Goal: Task Accomplishment & Management: Manage account settings

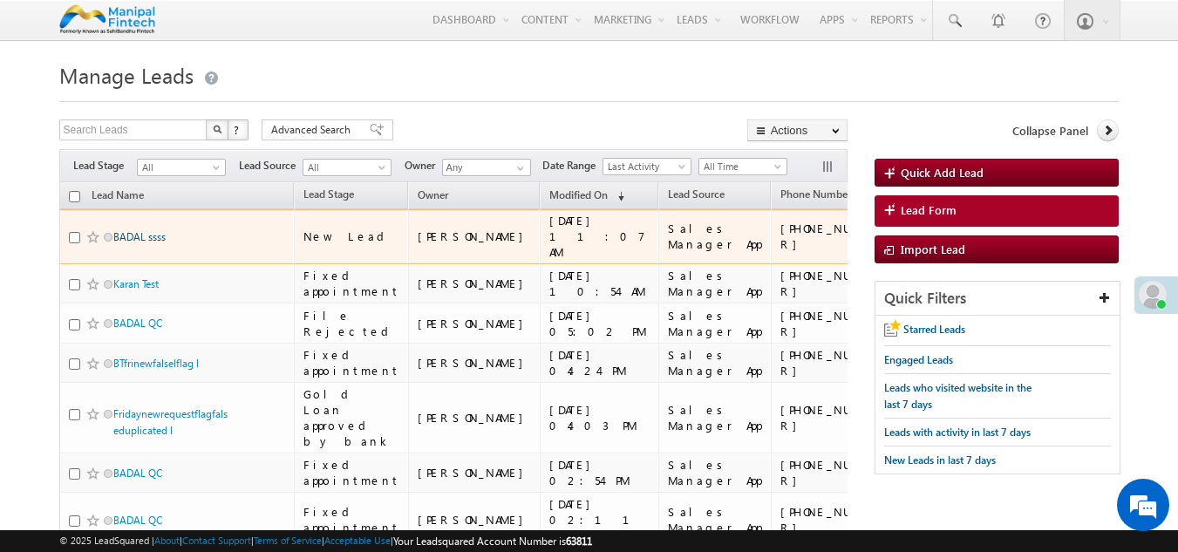
click at [149, 236] on link "BADAL ssss" at bounding box center [139, 236] width 52 height 13
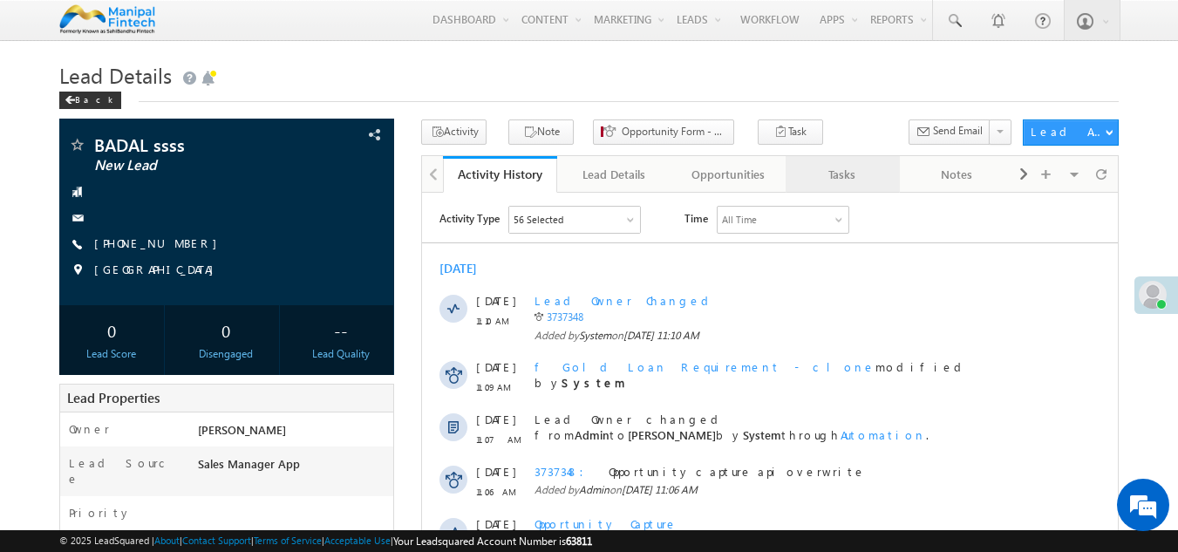
click at [842, 183] on div "Tasks" at bounding box center [841, 174] width 85 height 21
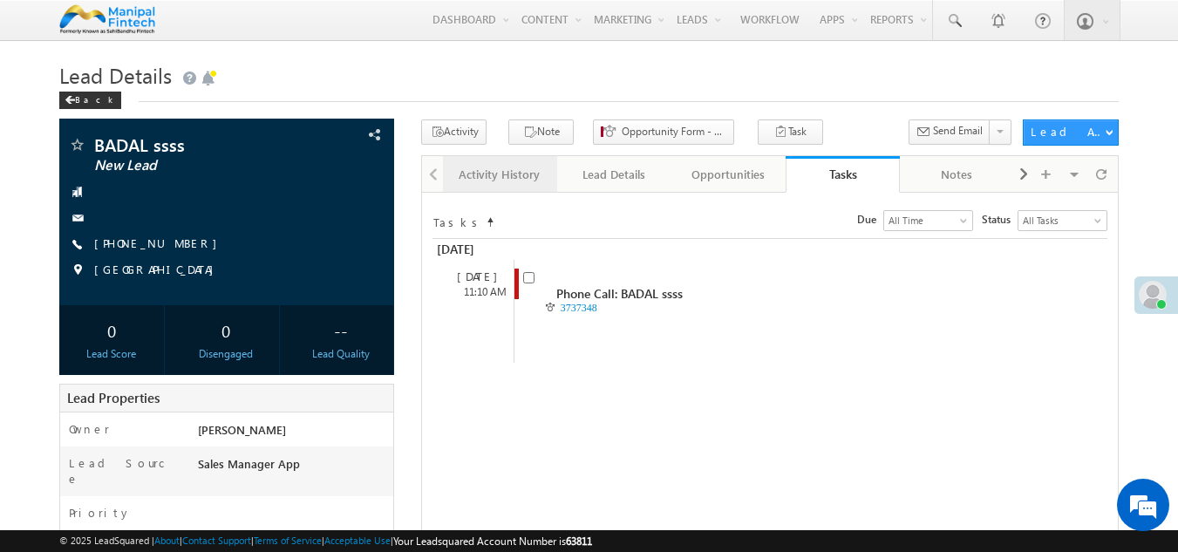
click at [512, 181] on div "Activity History" at bounding box center [499, 174] width 85 height 21
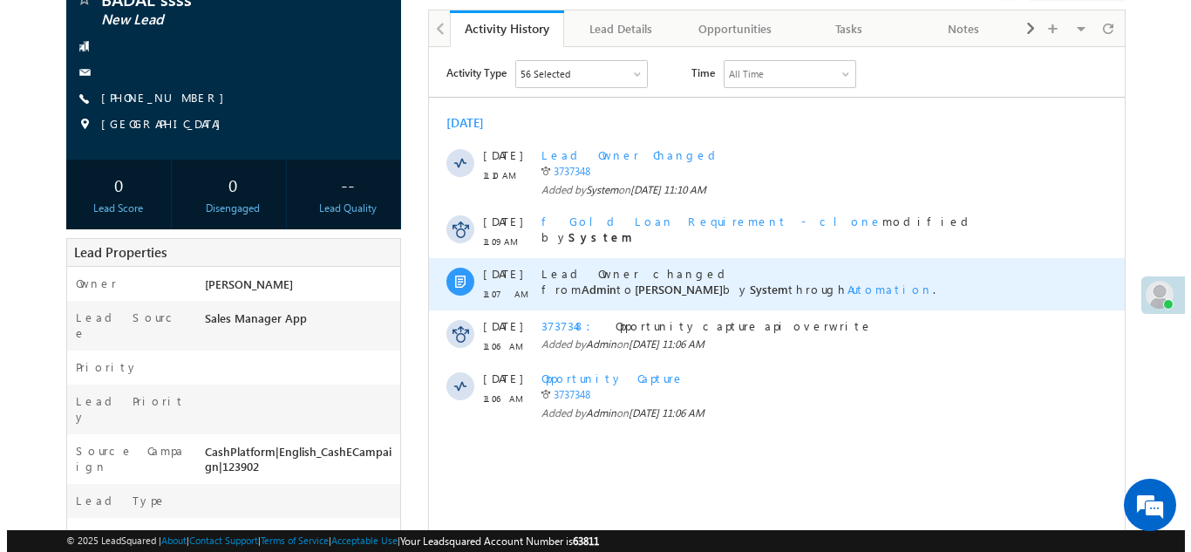
scroll to position [144, 0]
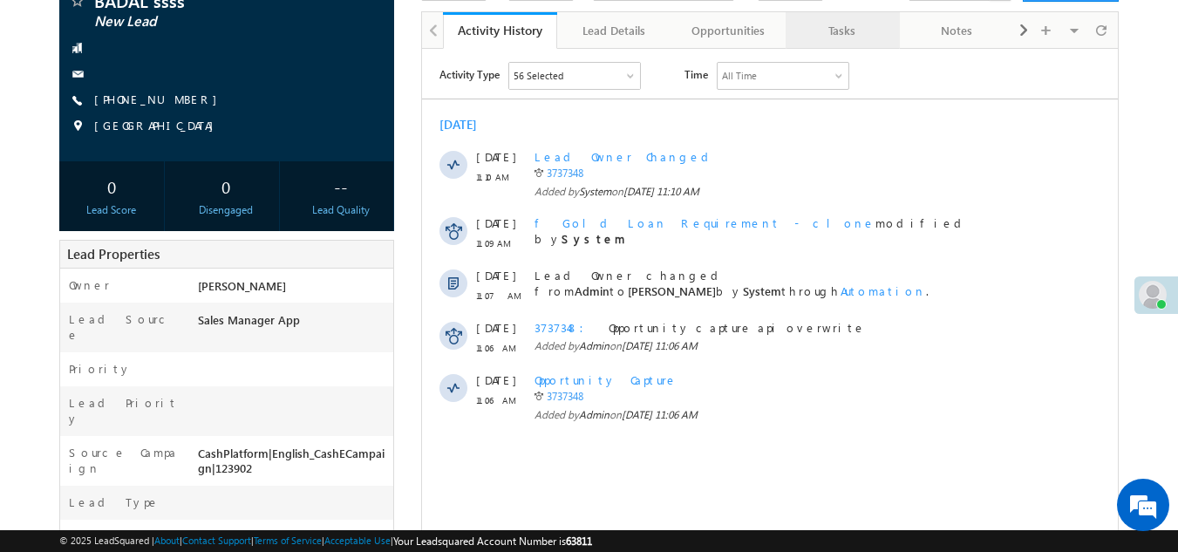
click at [840, 44] on link "Tasks" at bounding box center [843, 30] width 114 height 37
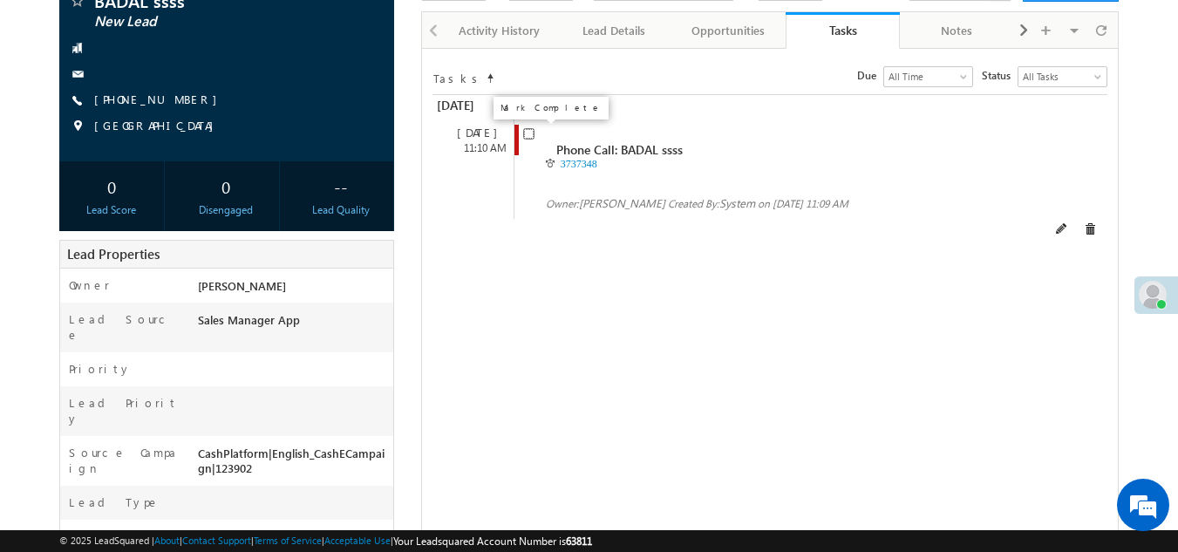
click at [527, 136] on input "checkbox" at bounding box center [528, 133] width 11 height 11
checkbox input "false"
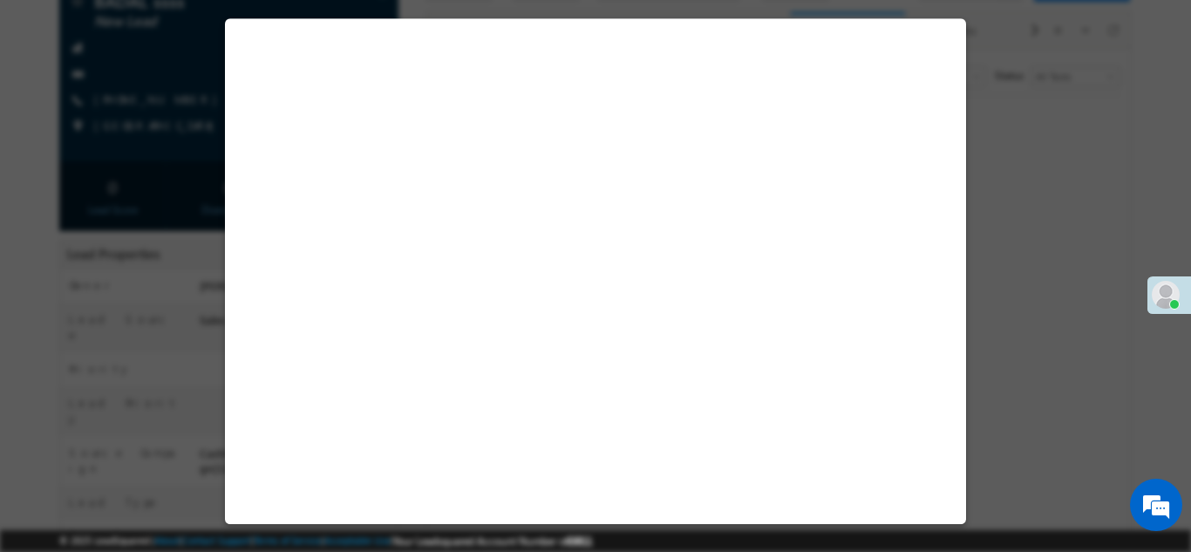
select select "Sales Manager App"
select select "Fresh Lead"
select select "Doorstep"
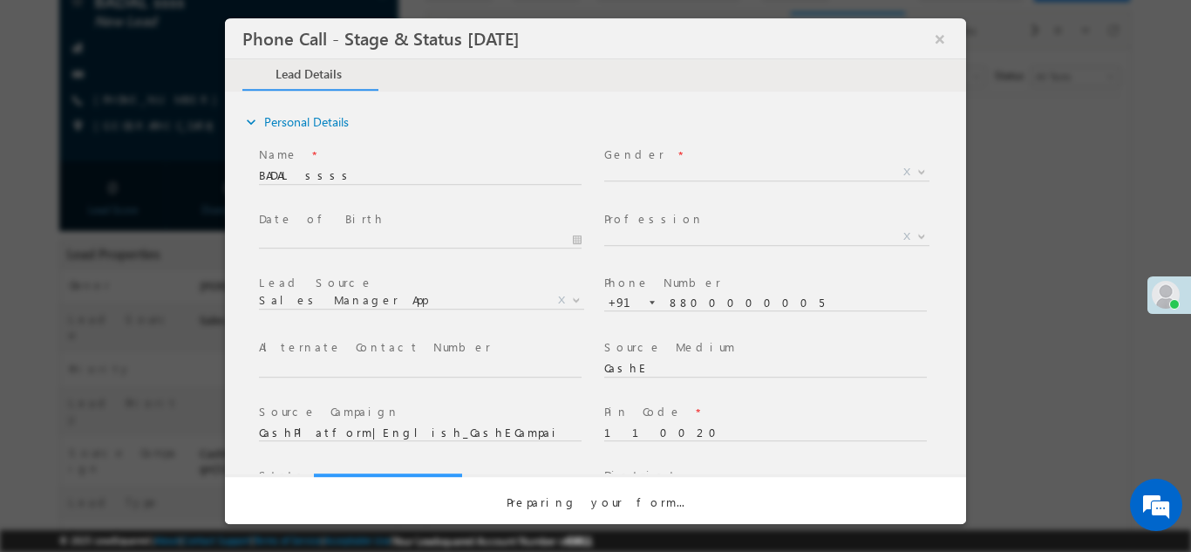
select select "Open"
select select "Fresh Lead"
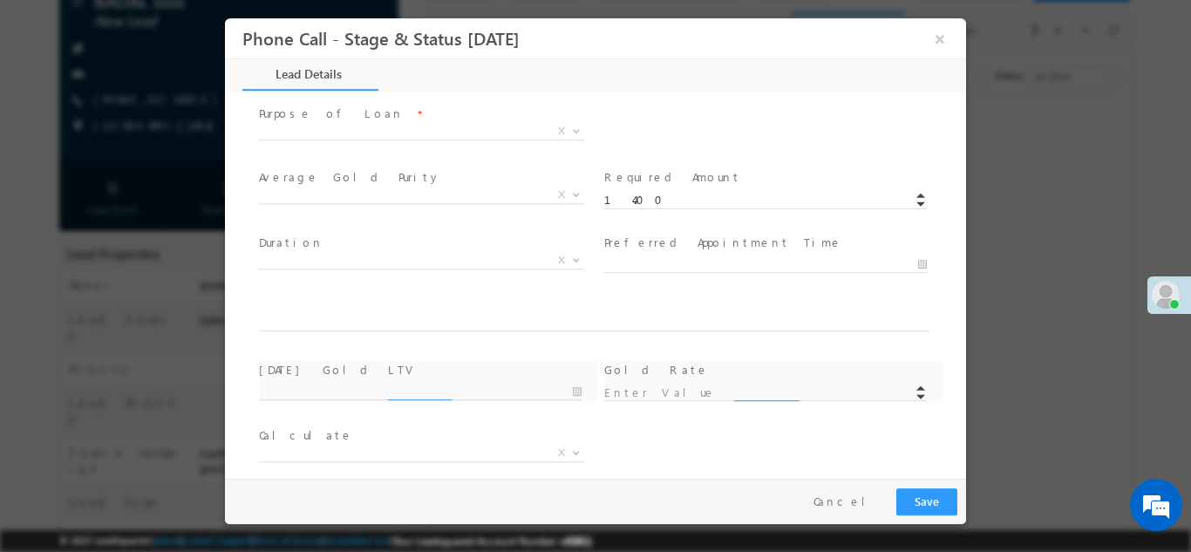
type input "09/29/25 1:00 PM"
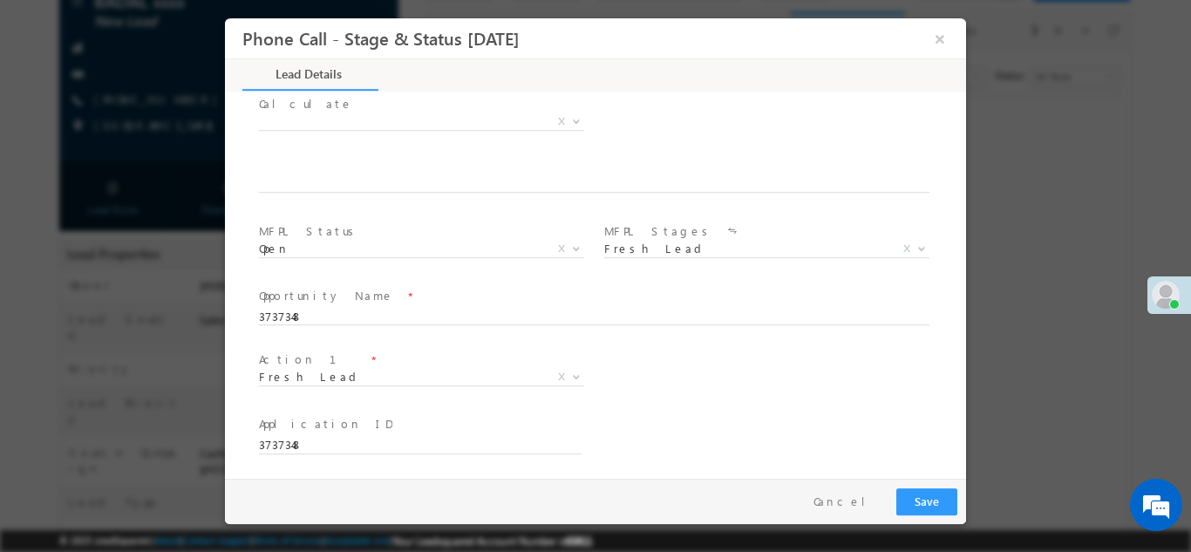
scroll to position [1018, 0]
type input "0"
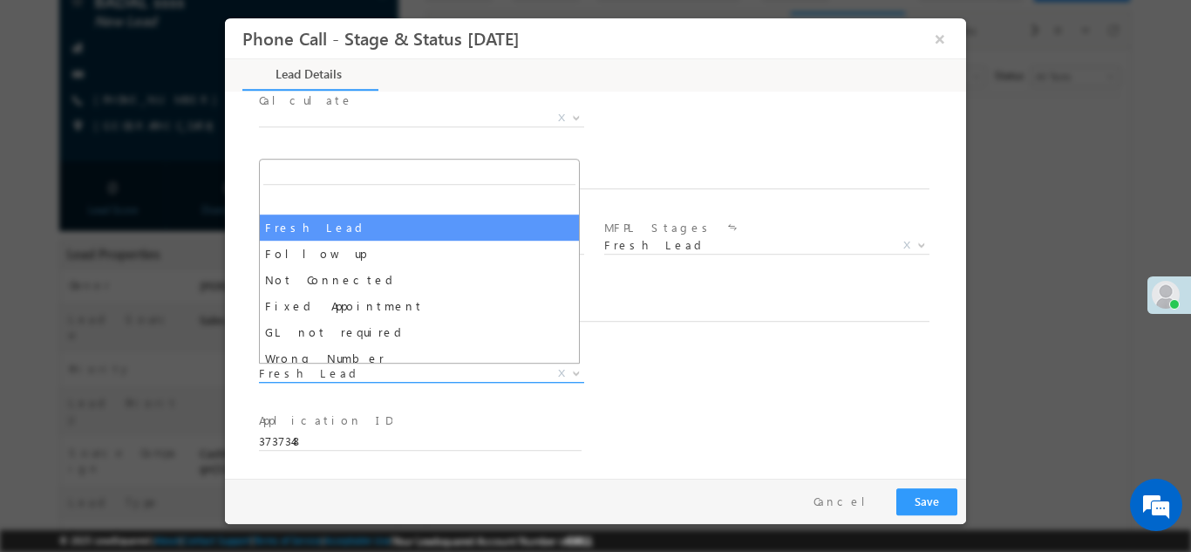
click at [329, 374] on span "Fresh Lead" at bounding box center [400, 372] width 283 height 16
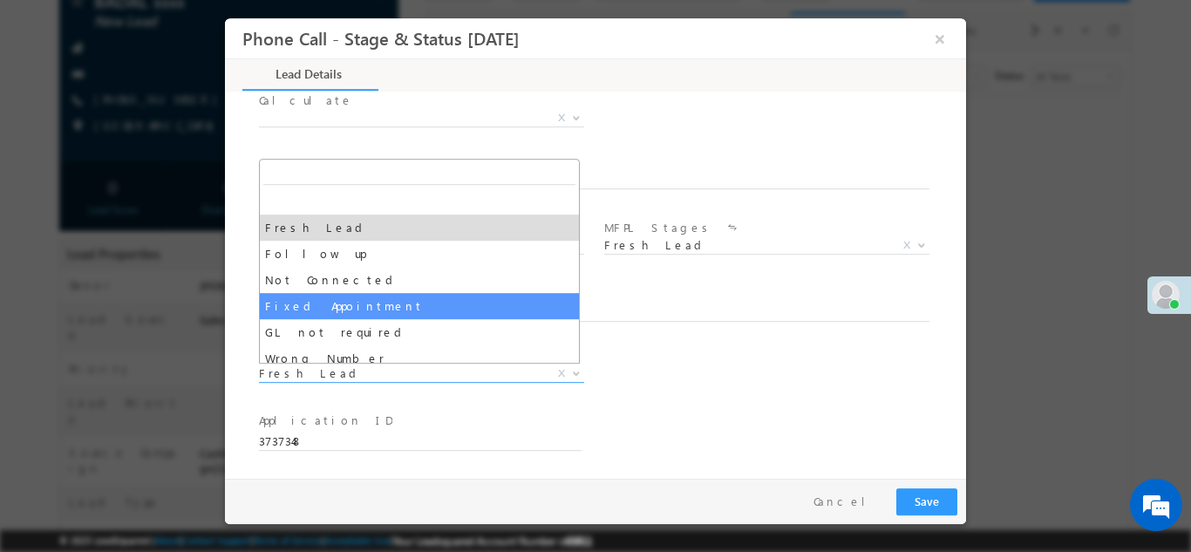
select select "Fixed Appointment"
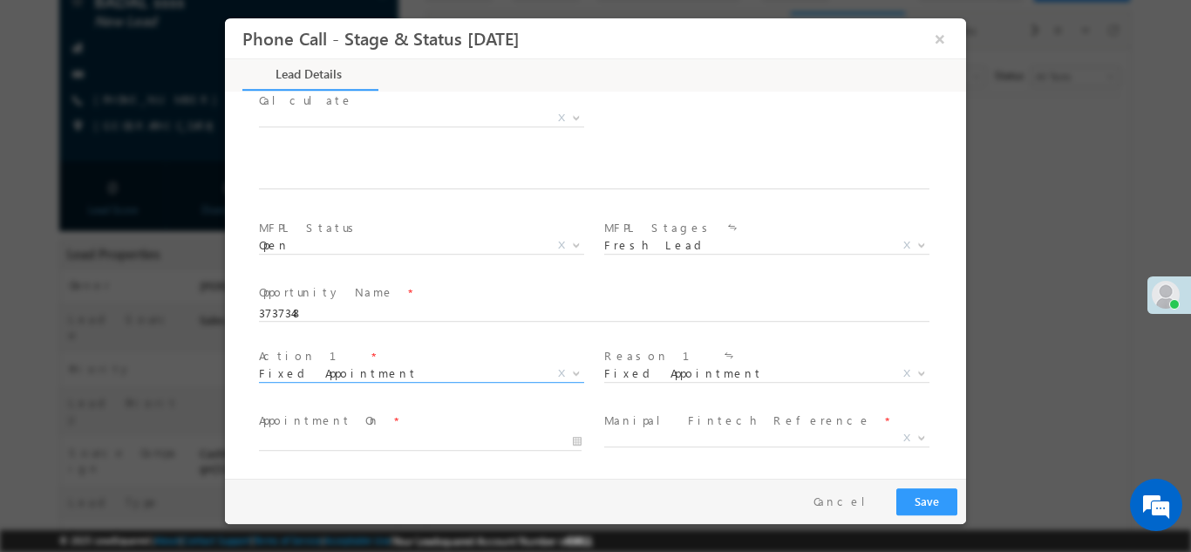
scroll to position [1147, 0]
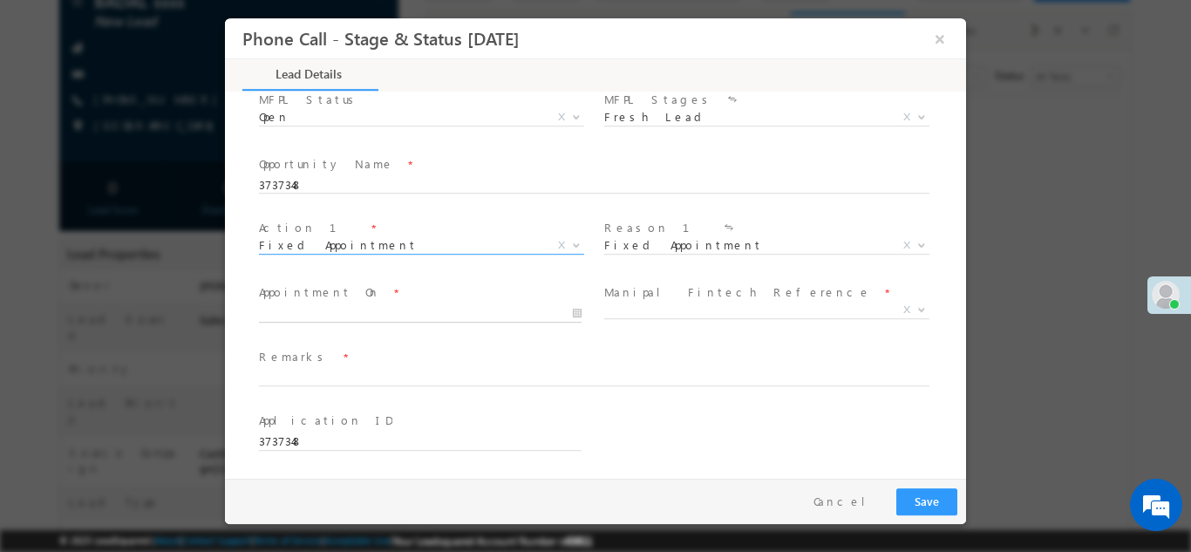
type input "09/29/25 1:01 PM"
type input "01"
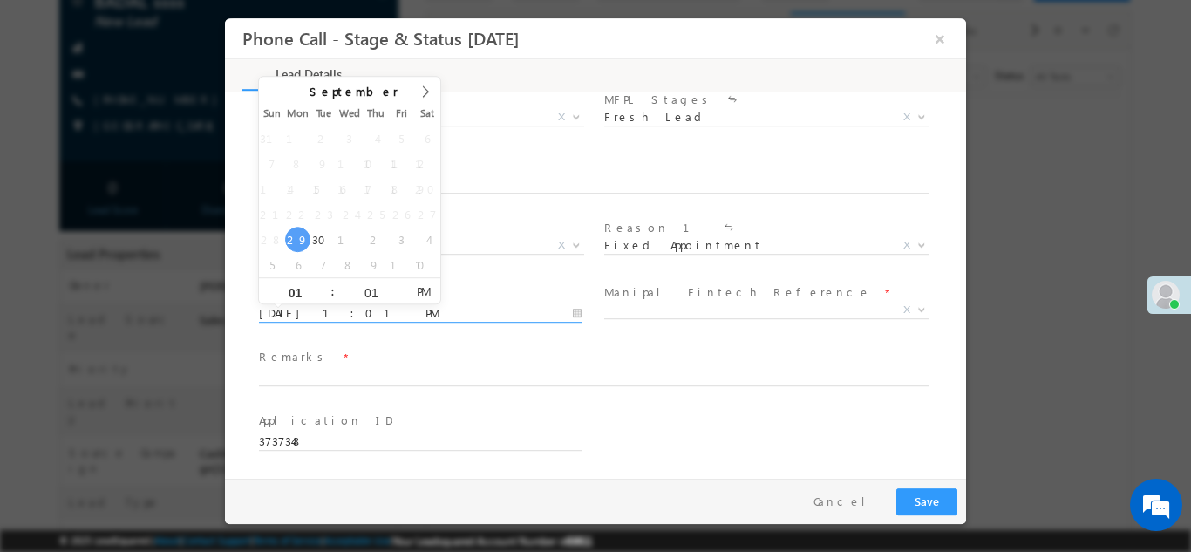
click at [305, 308] on input "09/29/25 1:01 PM" at bounding box center [420, 312] width 323 height 17
click at [303, 292] on input "01" at bounding box center [295, 291] width 72 height 11
type input "2"
type input "09/29/25 2:01 PM"
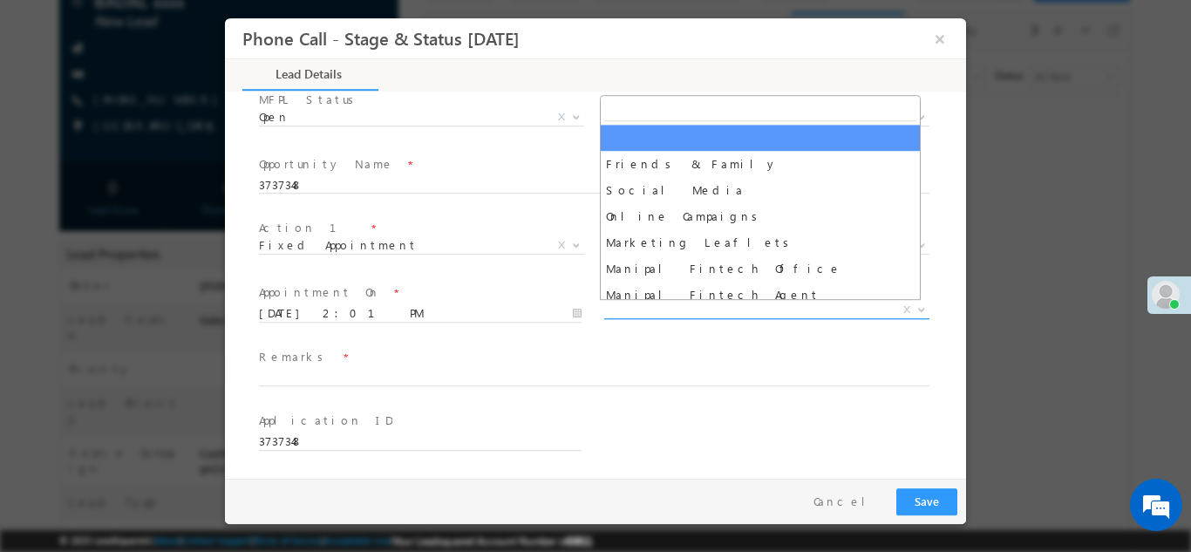
click at [661, 310] on span "X" at bounding box center [766, 309] width 325 height 17
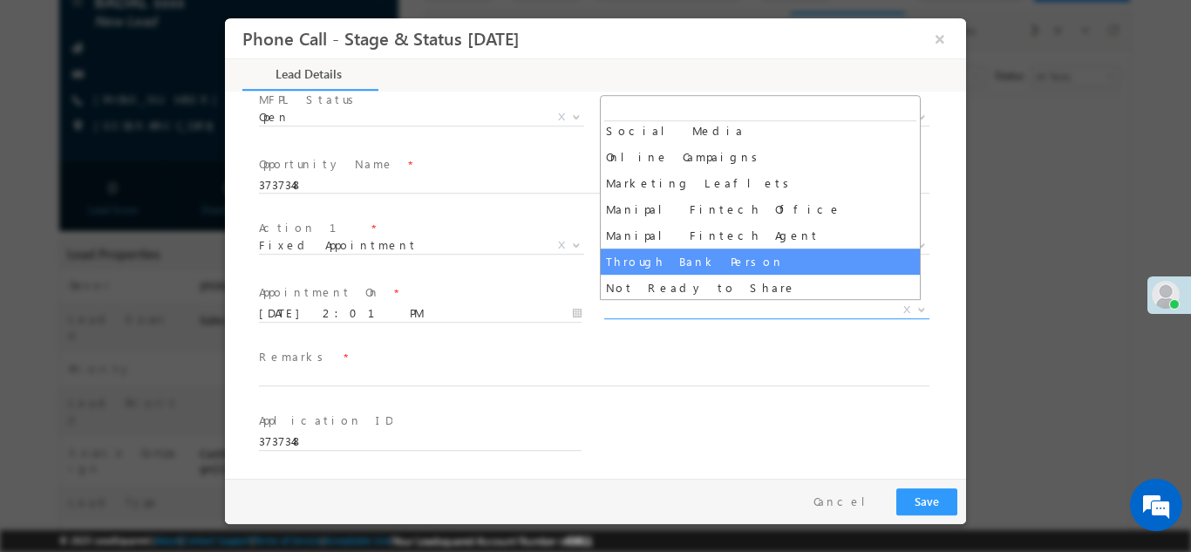
scroll to position [61, 0]
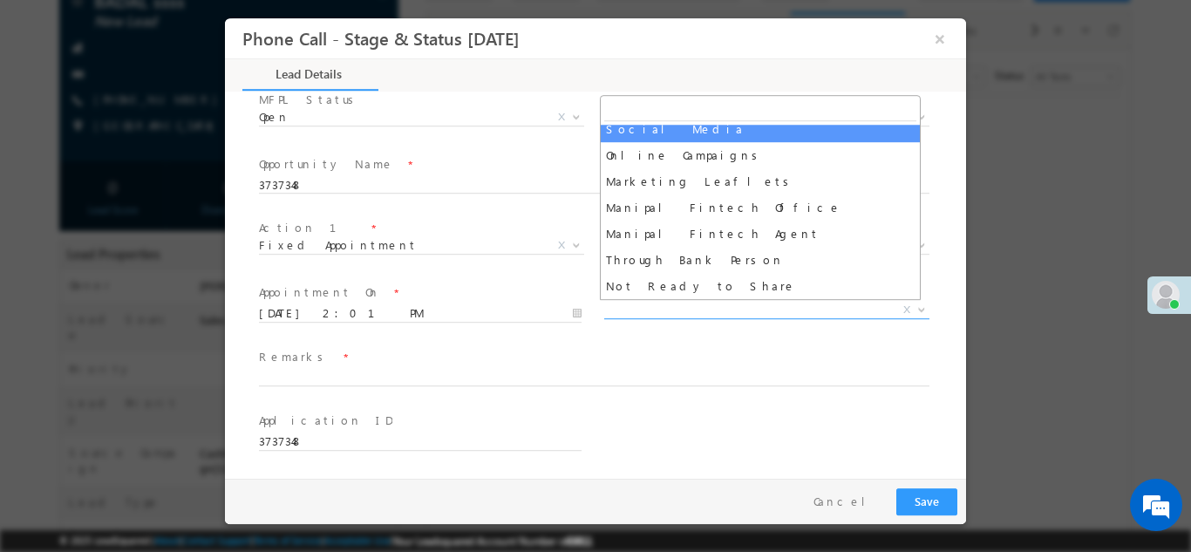
select select "Social Media"
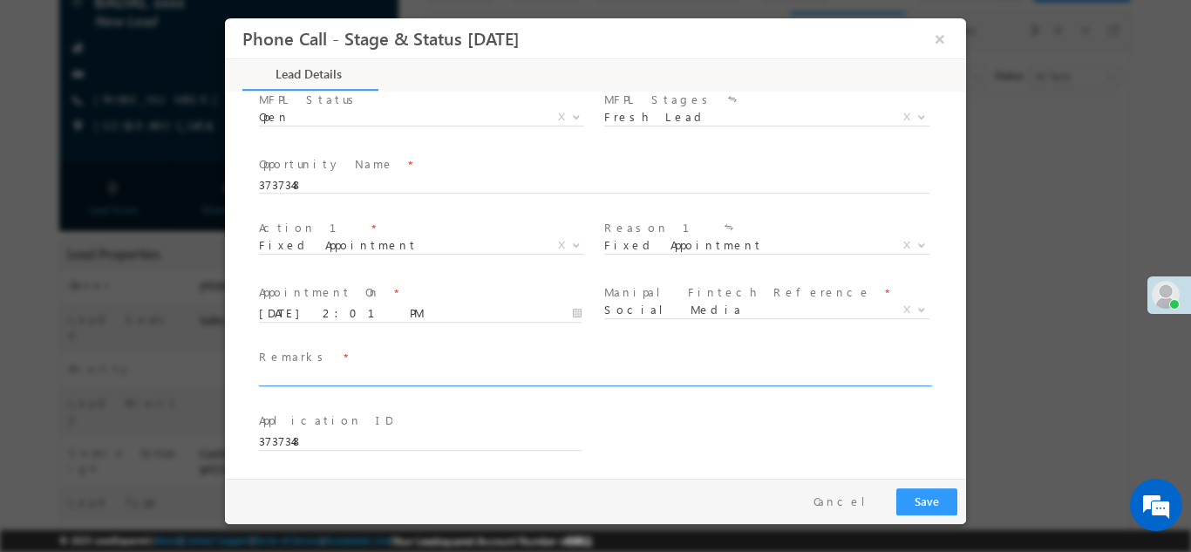
click at [325, 380] on input "text" at bounding box center [594, 377] width 670 height 17
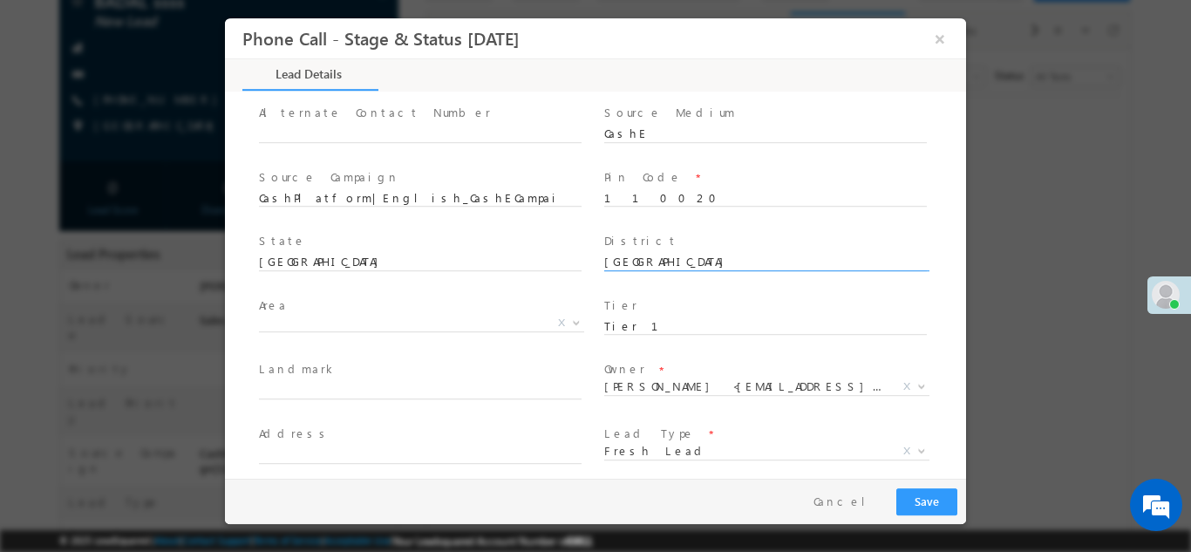
scroll to position [0, 0]
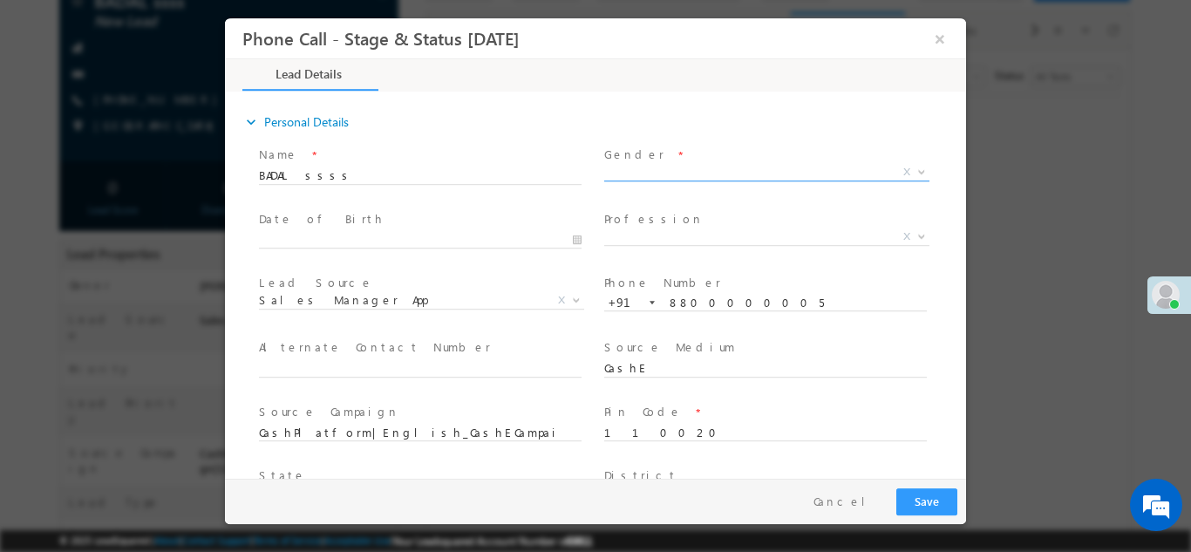
type input "bbb"
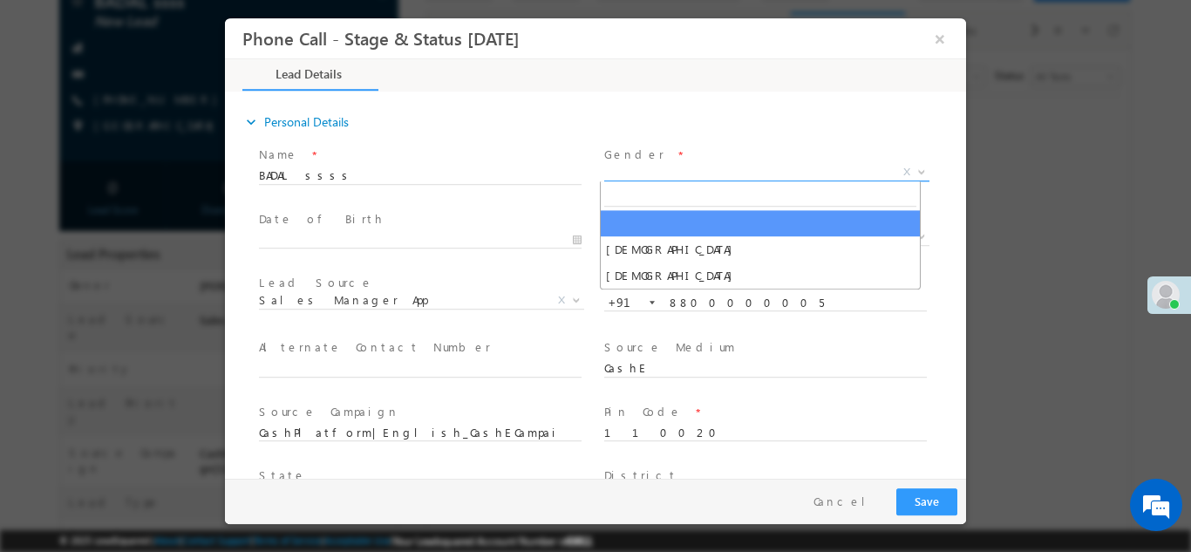
click at [643, 171] on span "X" at bounding box center [766, 171] width 325 height 17
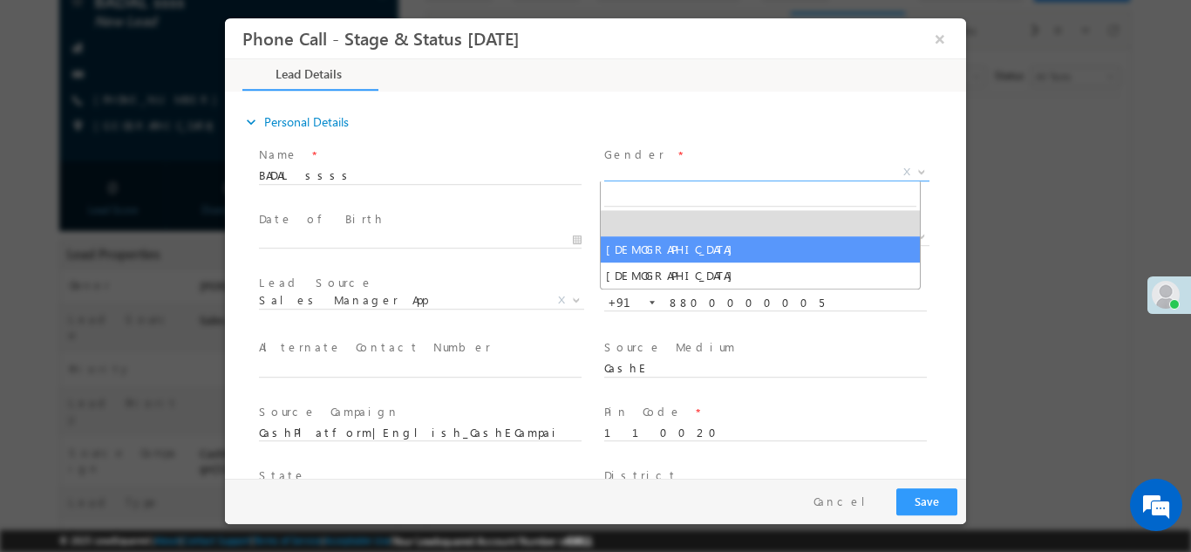
select select "Male"
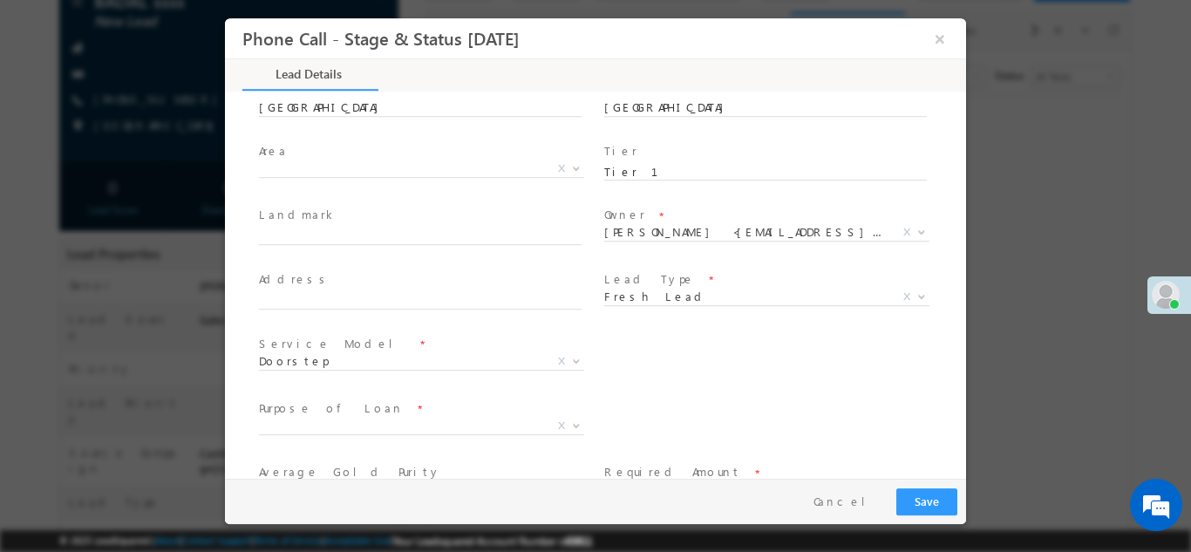
scroll to position [389, 0]
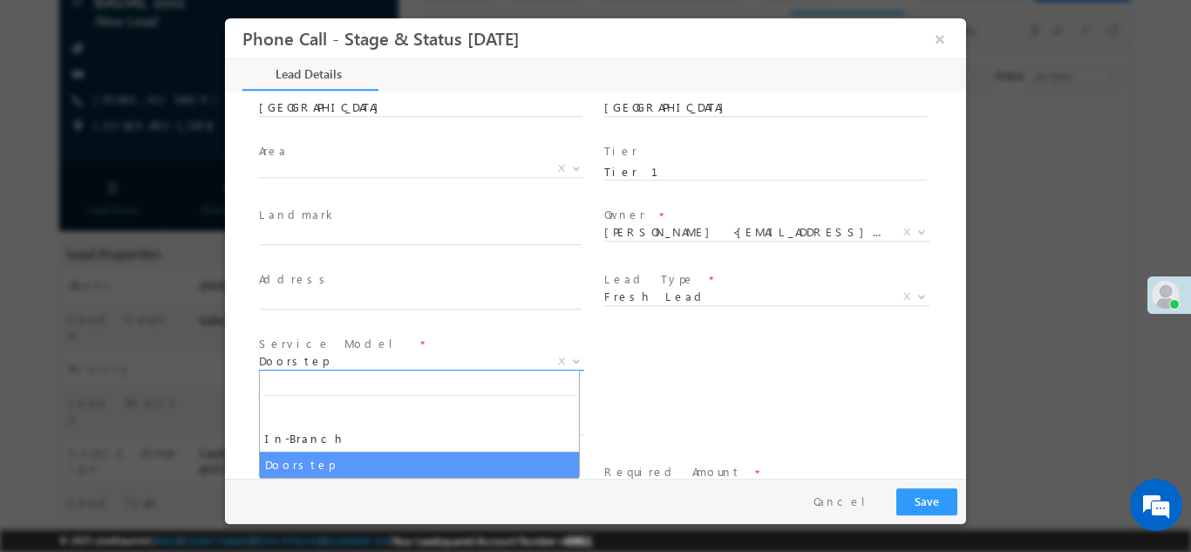
click at [324, 357] on span "Doorstep" at bounding box center [400, 360] width 283 height 16
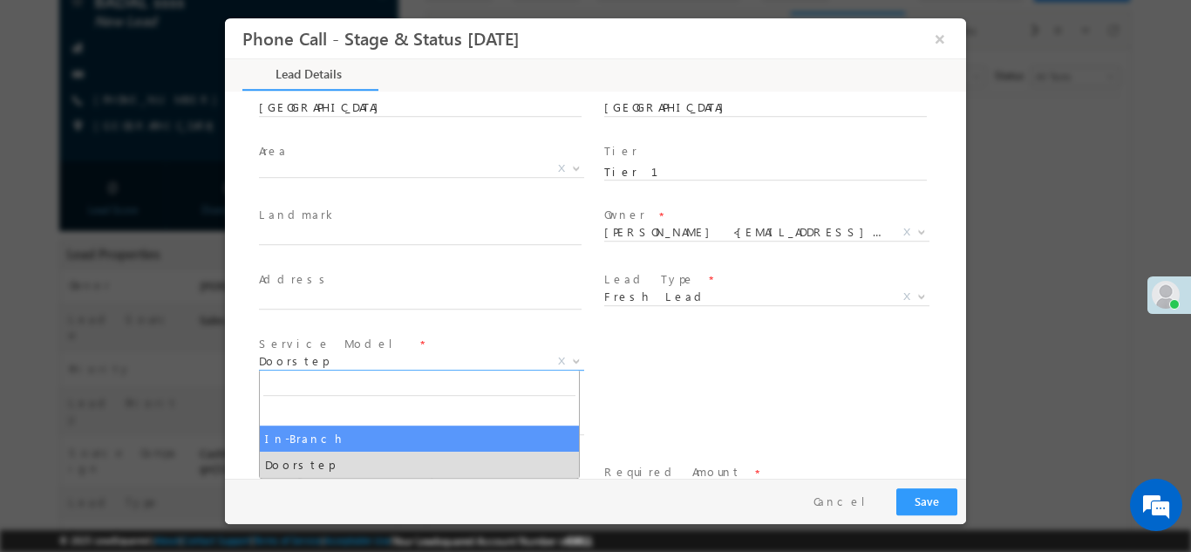
select select "In-Branch"
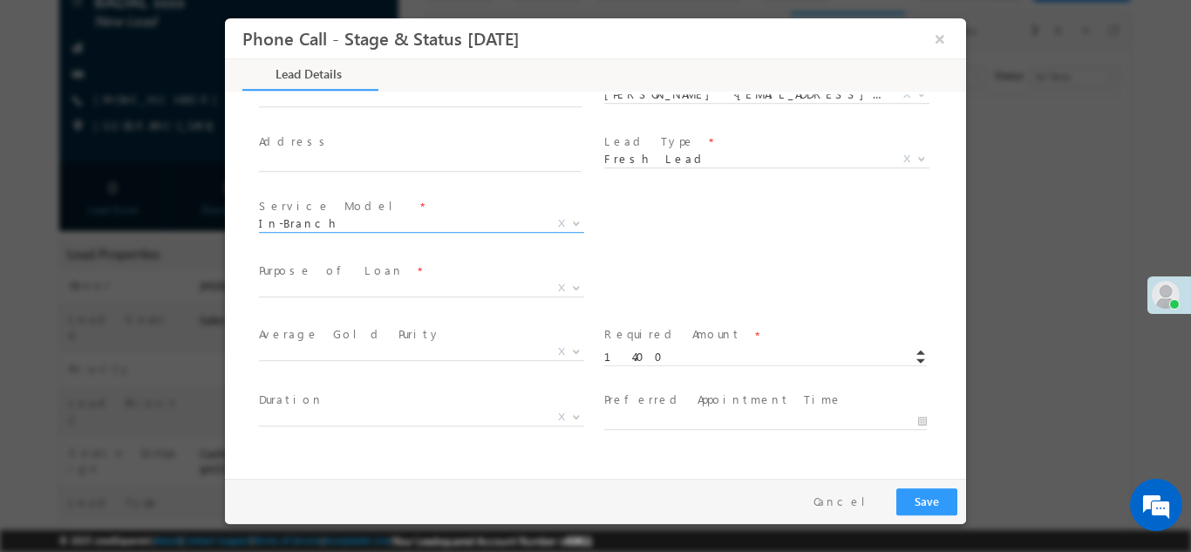
scroll to position [527, 0]
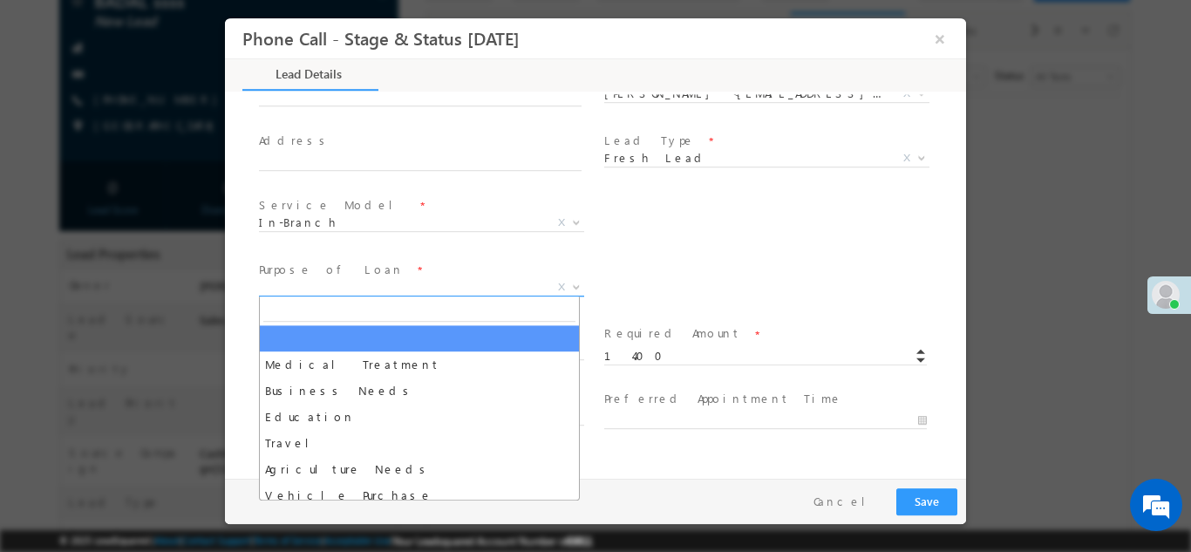
click at [324, 293] on span "X" at bounding box center [421, 286] width 325 height 17
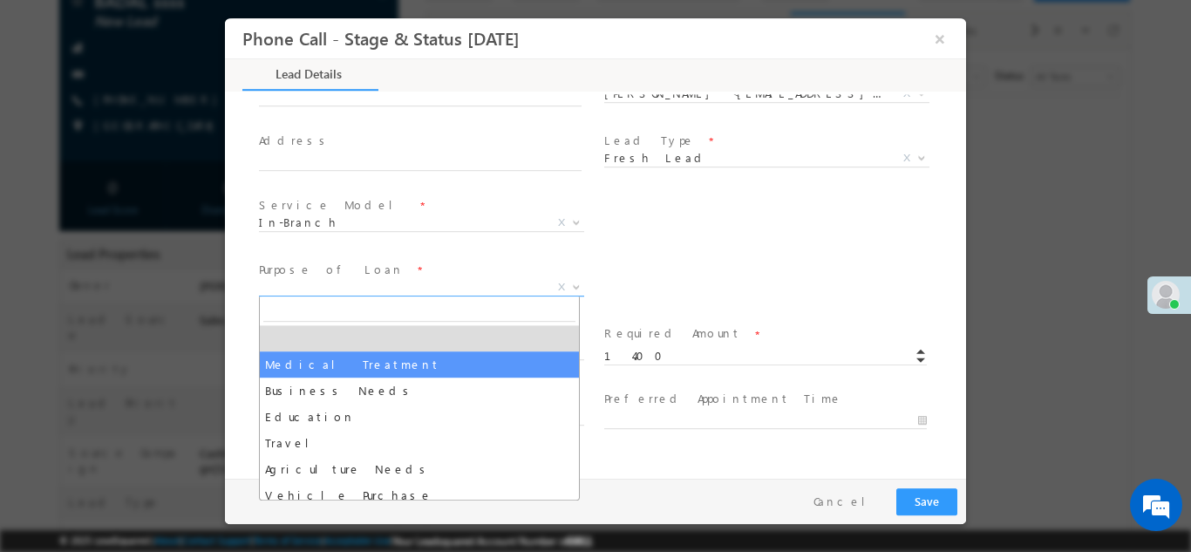
select select "Medical Treatment"
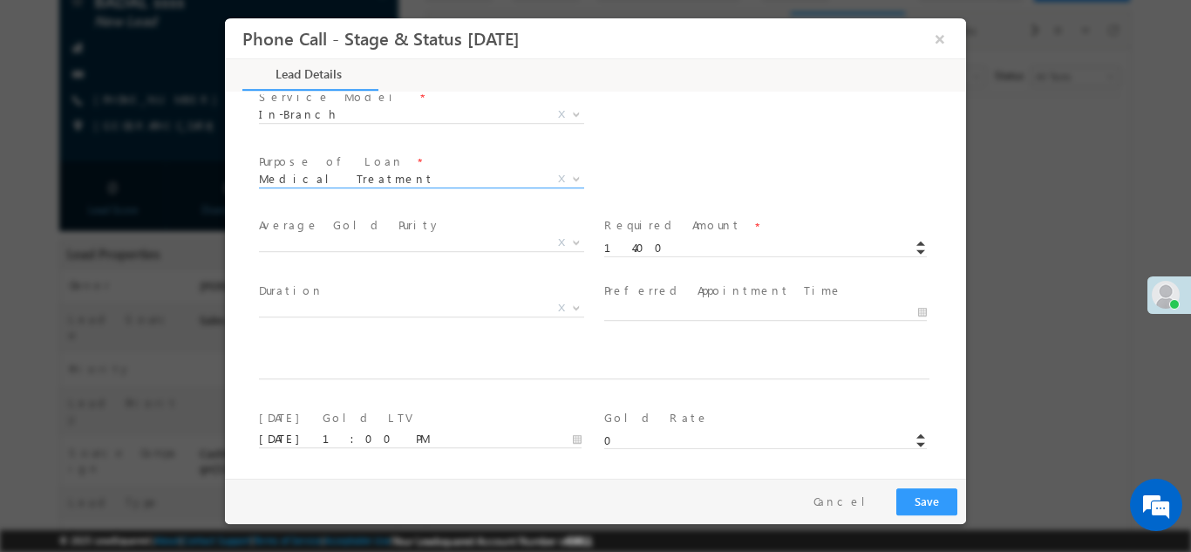
scroll to position [642, 0]
click at [609, 240] on input "14.00" at bounding box center [765, 241] width 323 height 17
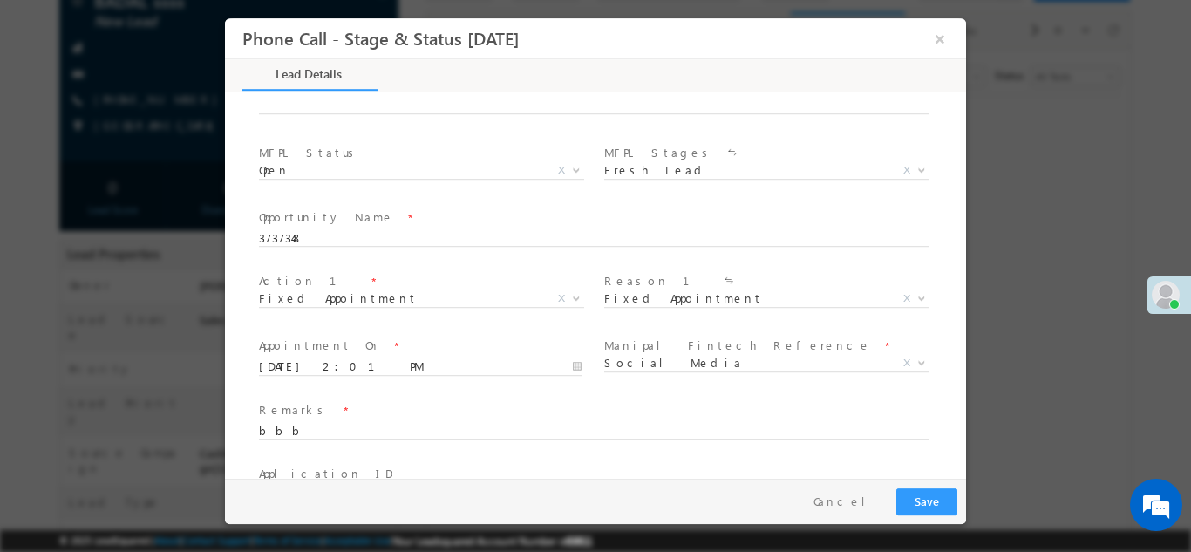
scroll to position [1147, 0]
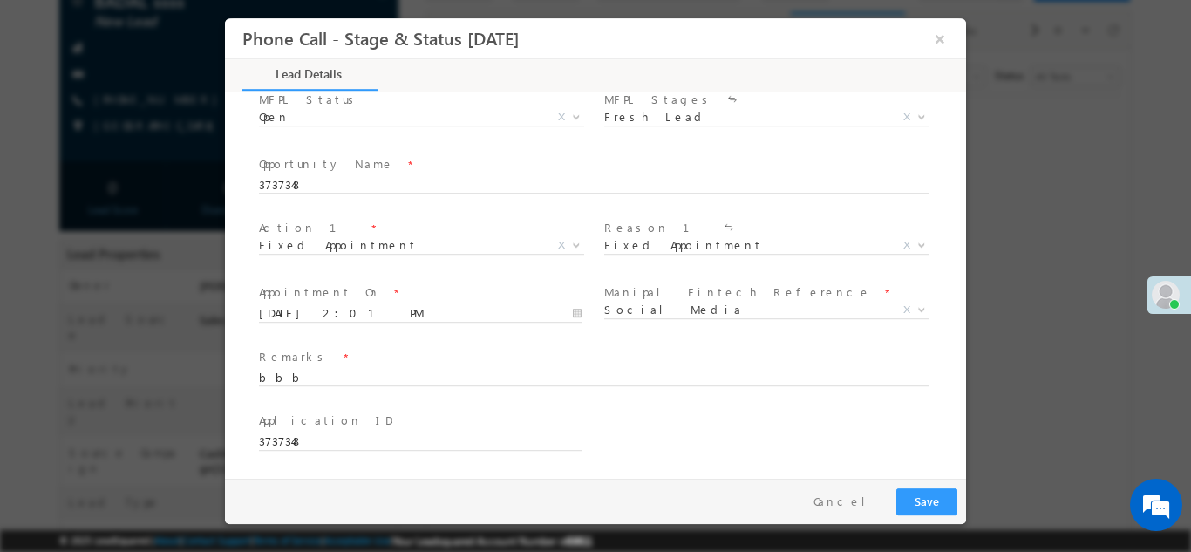
type input "66.00"
click at [931, 503] on button "Save" at bounding box center [926, 500] width 61 height 27
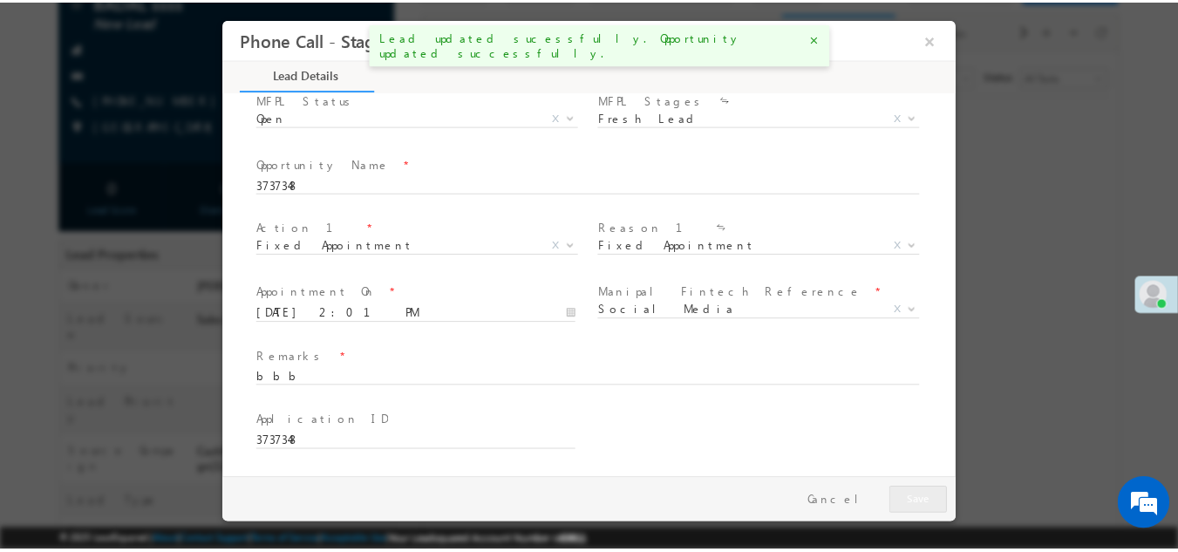
scroll to position [191, 0]
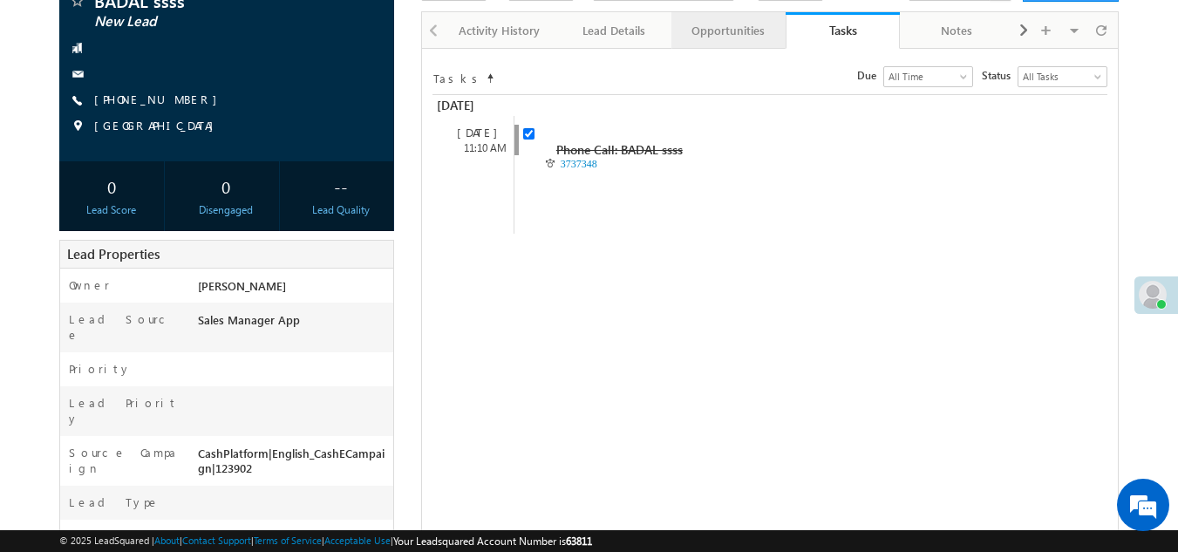
click at [710, 23] on div "Opportunities" at bounding box center [727, 30] width 85 height 21
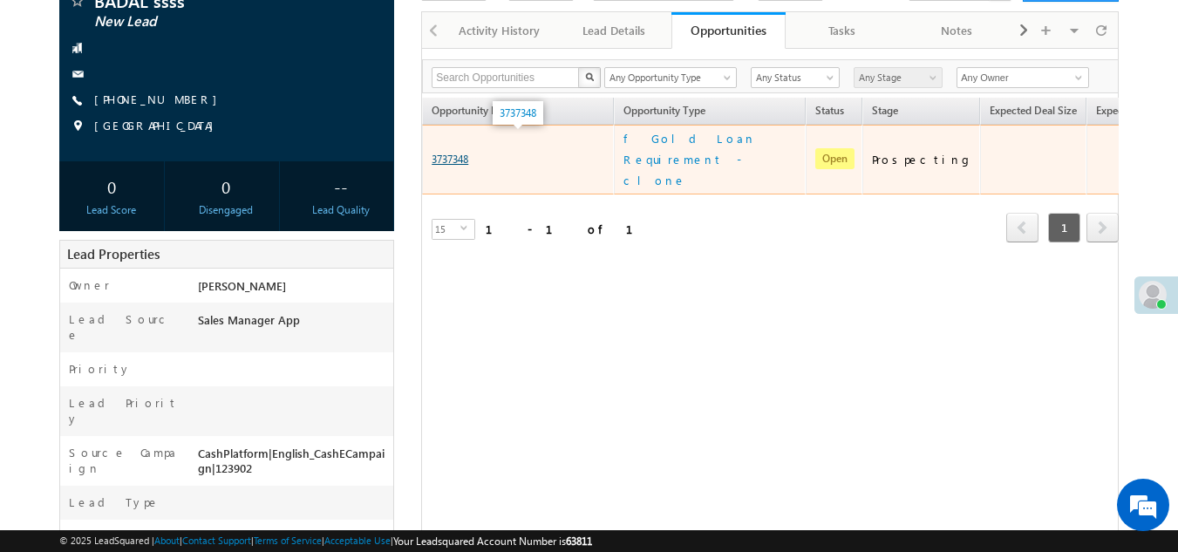
click at [461, 153] on link "3737348" at bounding box center [450, 159] width 37 height 13
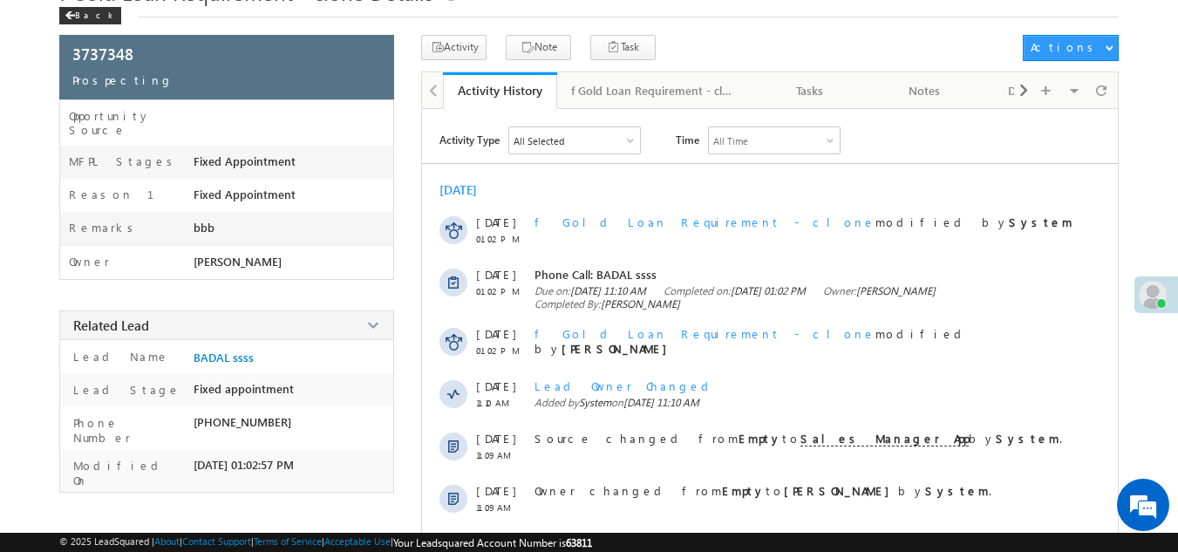
scroll to position [74, 0]
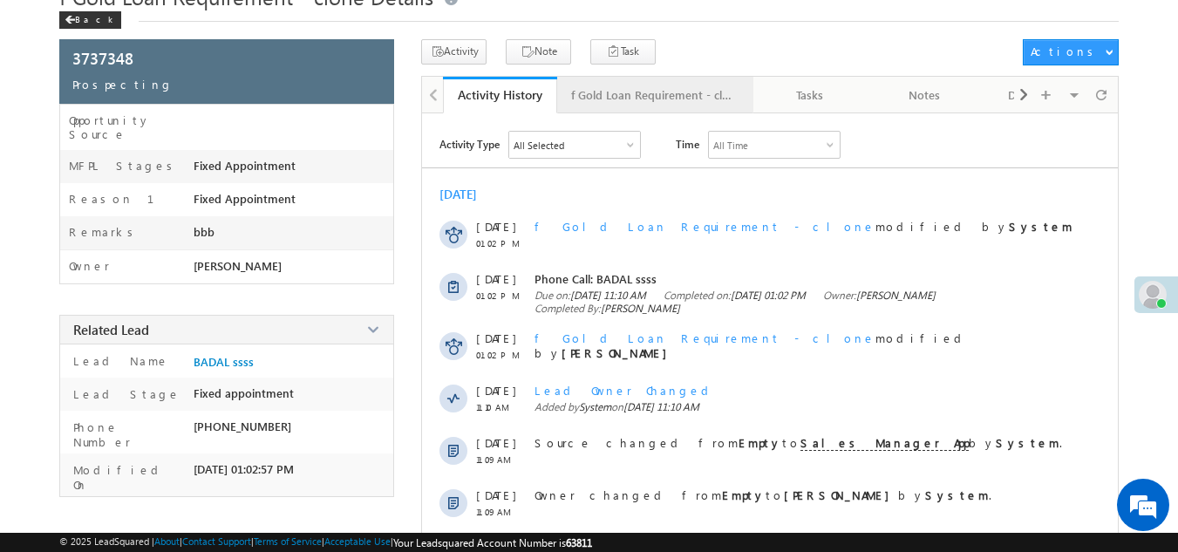
click at [675, 105] on div "f Gold Loan Requirement - clone Details" at bounding box center [654, 95] width 167 height 21
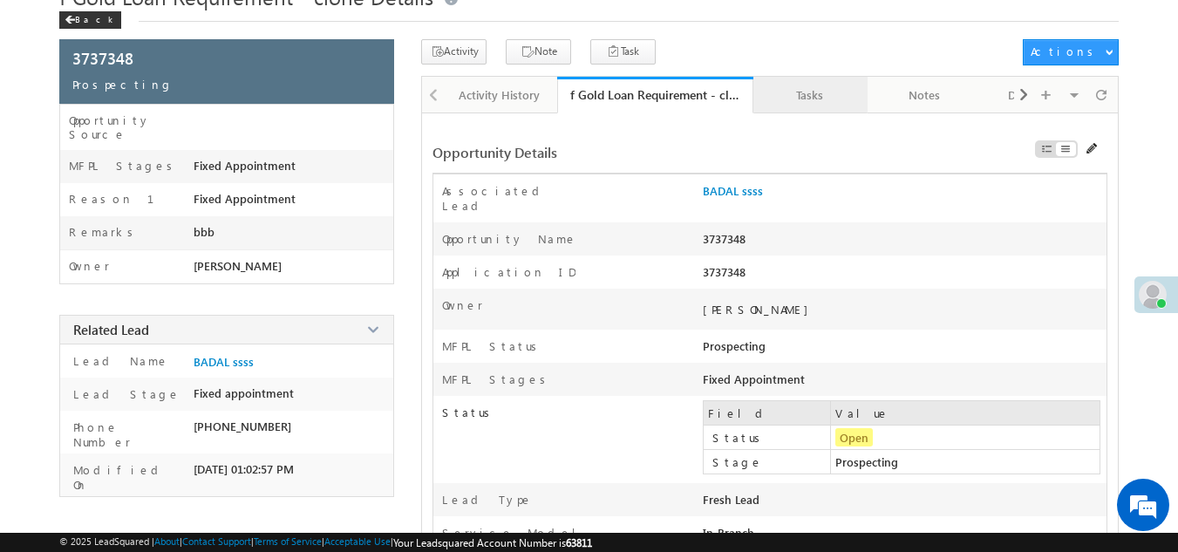
click at [807, 86] on div "Tasks" at bounding box center [809, 95] width 85 height 21
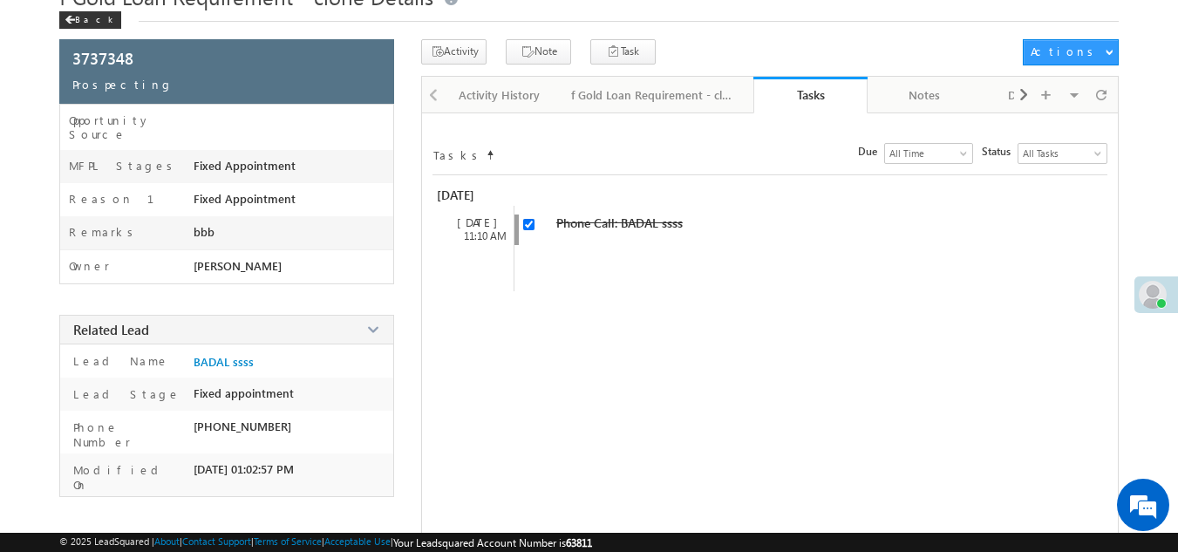
scroll to position [0, 0]
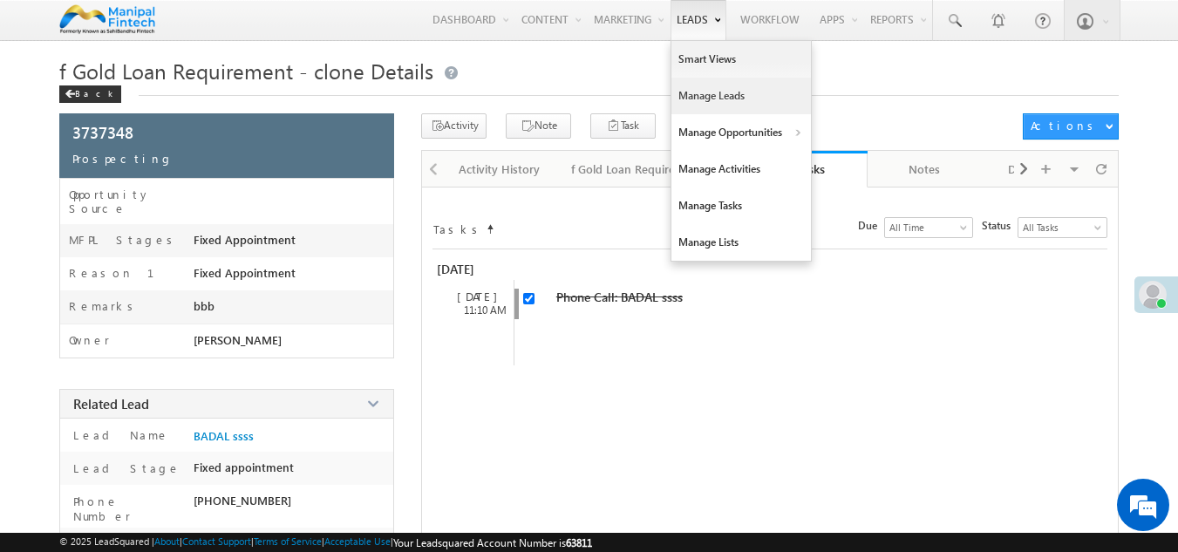
click at [707, 93] on link "Manage Leads" at bounding box center [740, 96] width 139 height 37
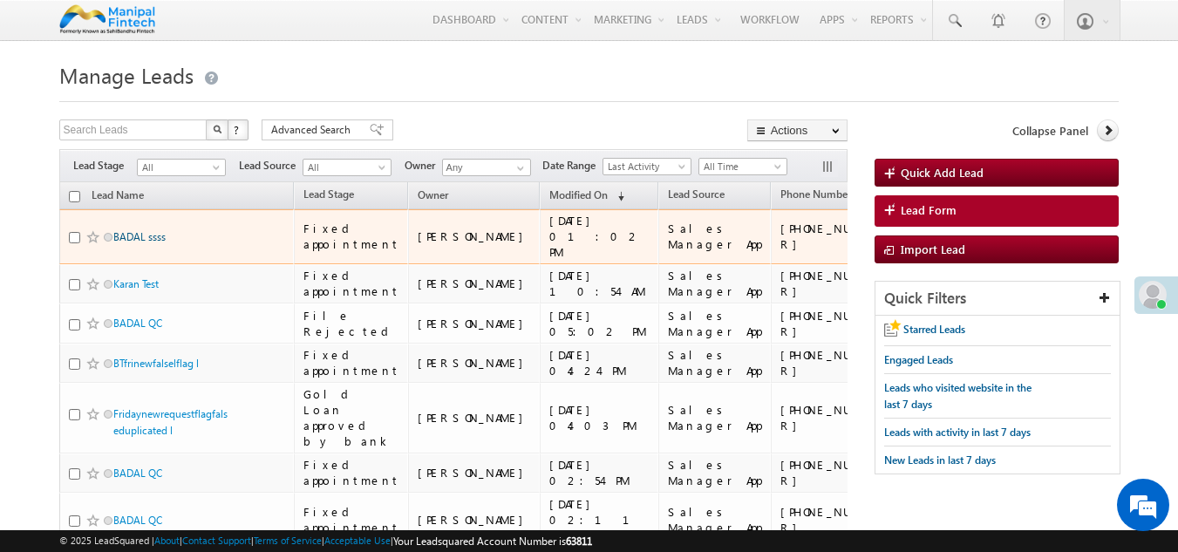
click at [133, 232] on link "BADAL ssss" at bounding box center [139, 236] width 52 height 13
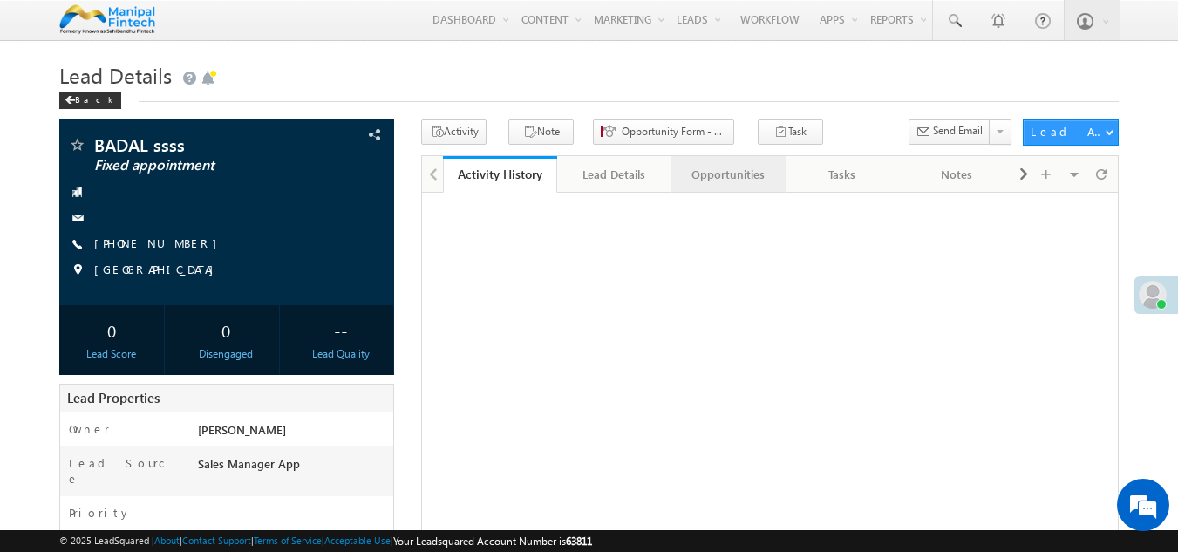
click at [707, 175] on div "Opportunities" at bounding box center [727, 174] width 85 height 21
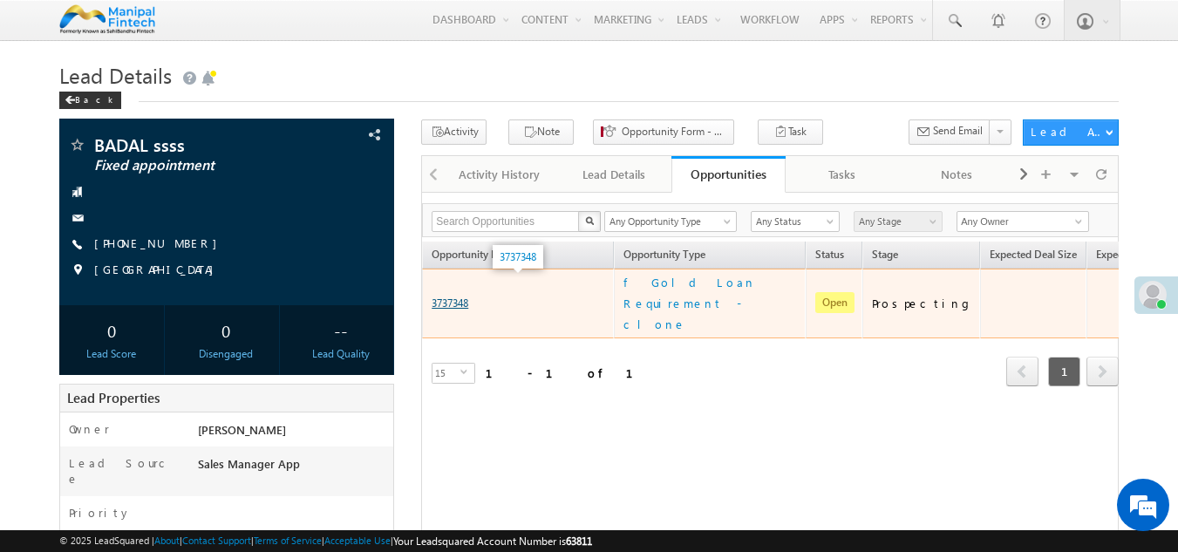
click at [456, 296] on link "3737348" at bounding box center [450, 302] width 37 height 13
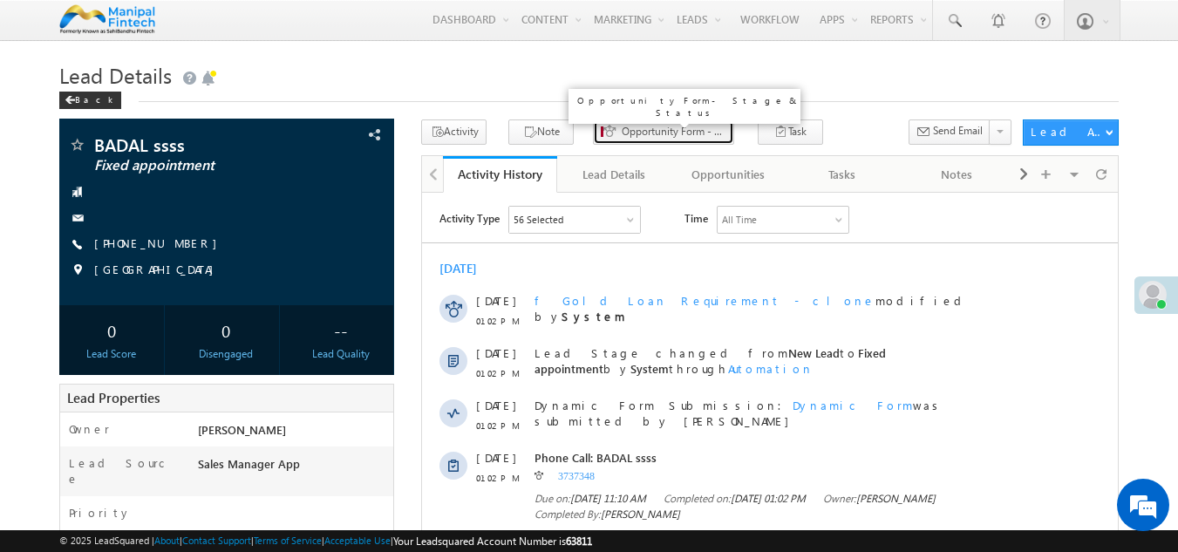
click at [619, 141] on button "Opportunity Form - Stage & Status" at bounding box center [663, 131] width 141 height 25
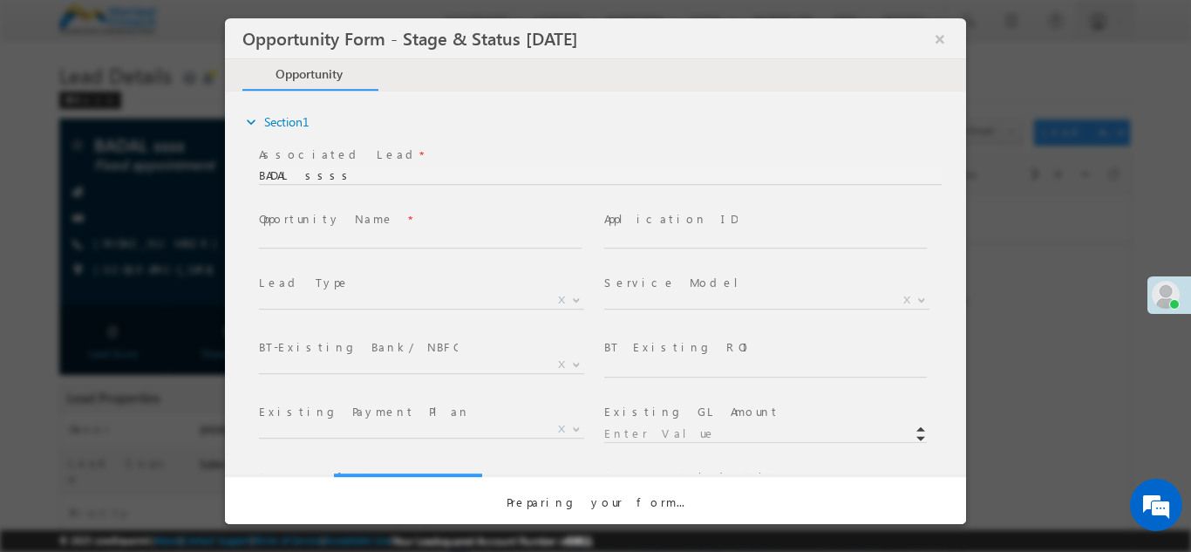
type input "-"
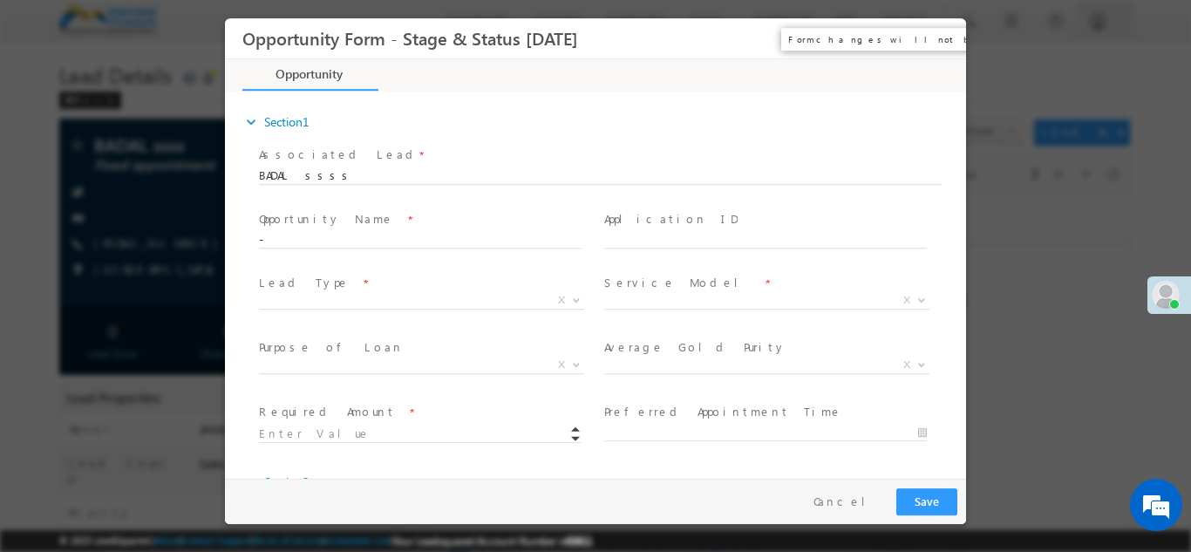
click at [933, 46] on button "×" at bounding box center [940, 38] width 30 height 32
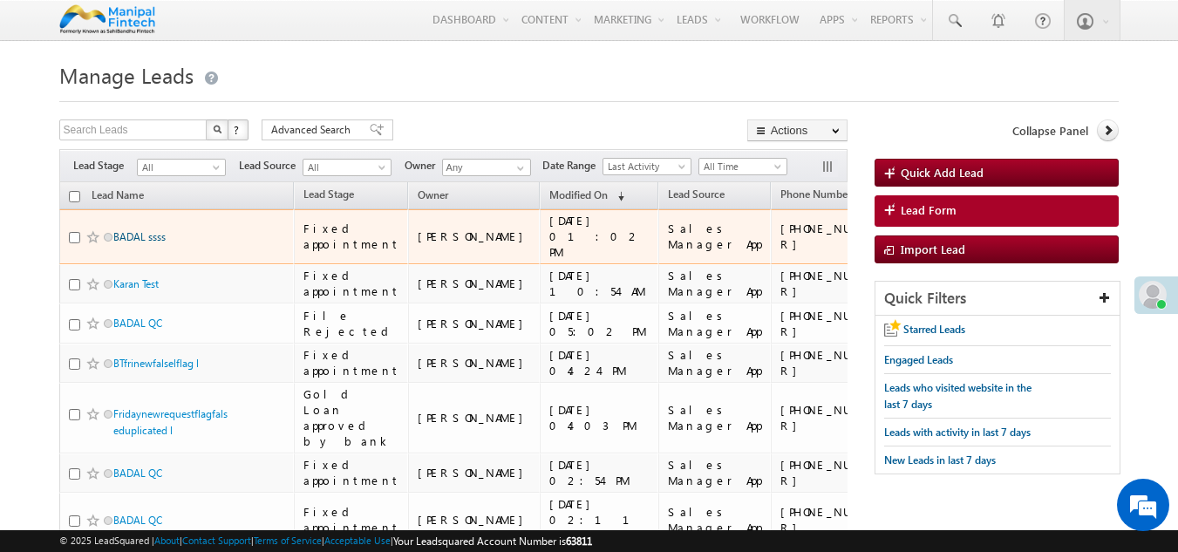
click at [119, 237] on link "BADAL ssss" at bounding box center [139, 236] width 52 height 13
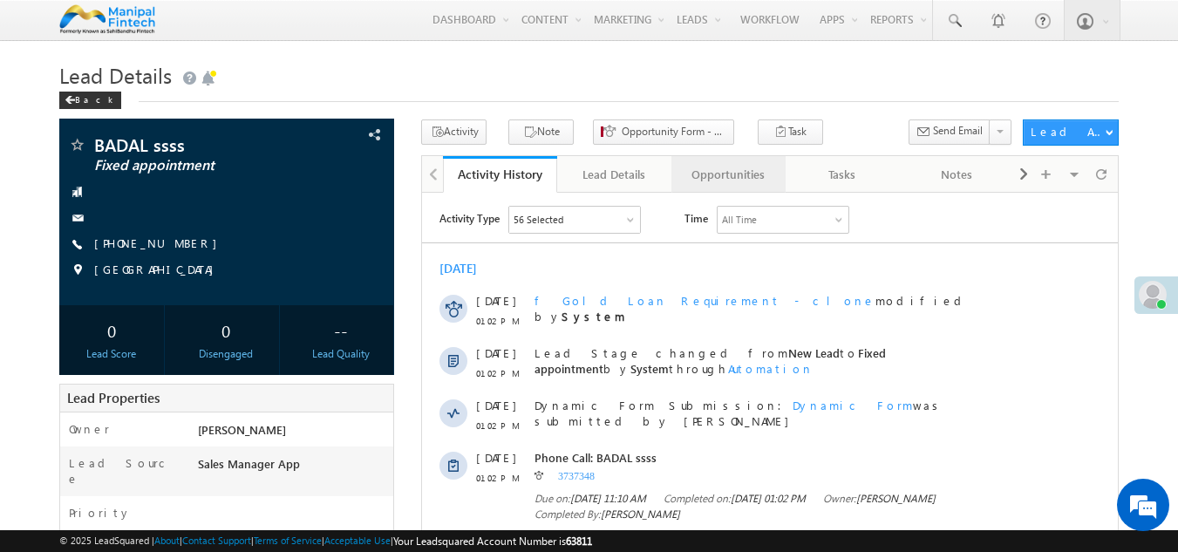
click at [723, 176] on div "Opportunities" at bounding box center [727, 174] width 85 height 21
click at [723, 173] on div "Opportunities" at bounding box center [727, 174] width 85 height 21
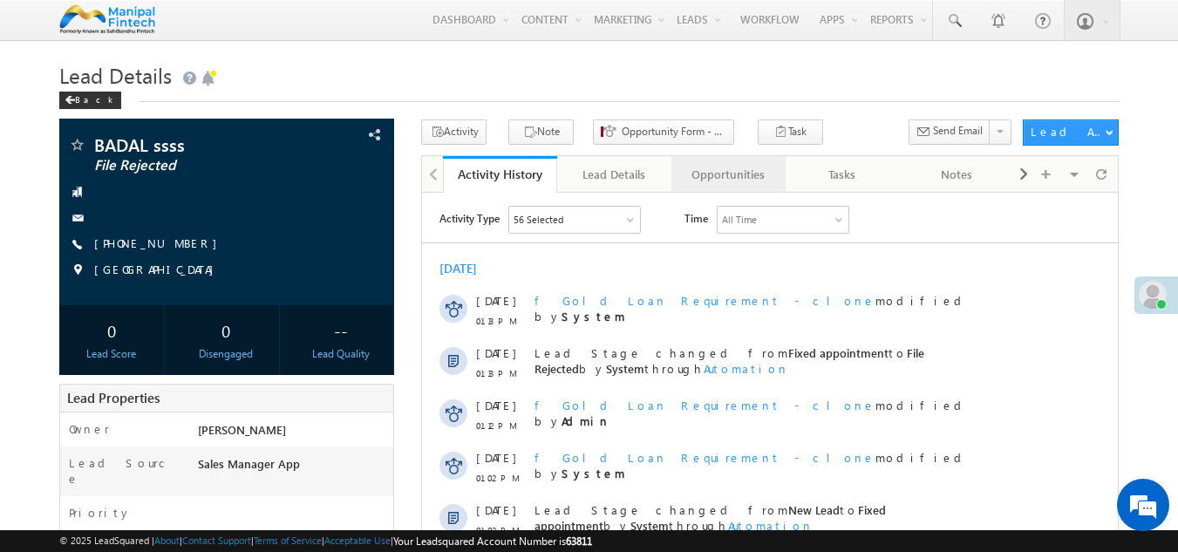
click at [718, 181] on div "Opportunities" at bounding box center [727, 174] width 85 height 21
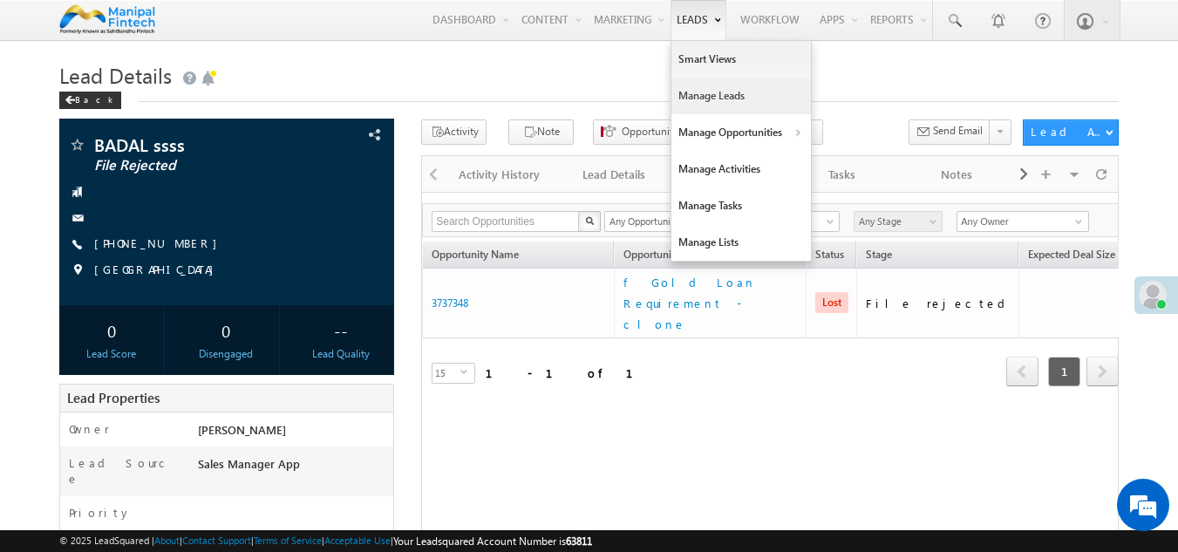
click at [707, 95] on link "Manage Leads" at bounding box center [740, 96] width 139 height 37
